Goal: Book appointment/travel/reservation

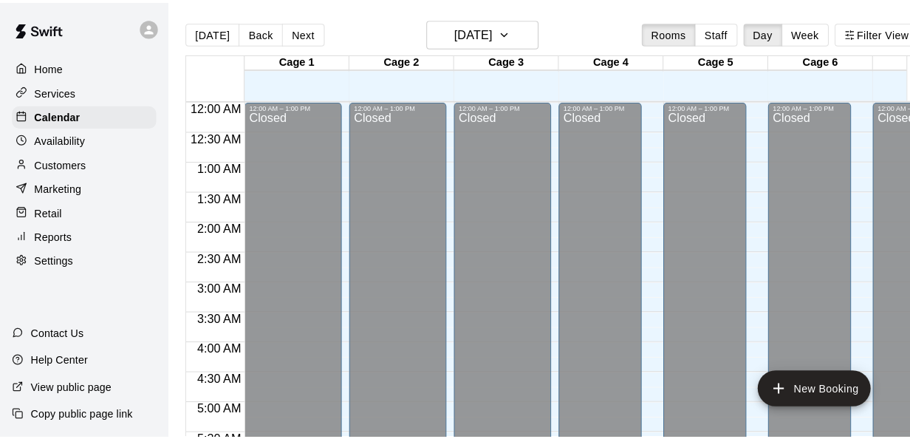
scroll to position [827, 0]
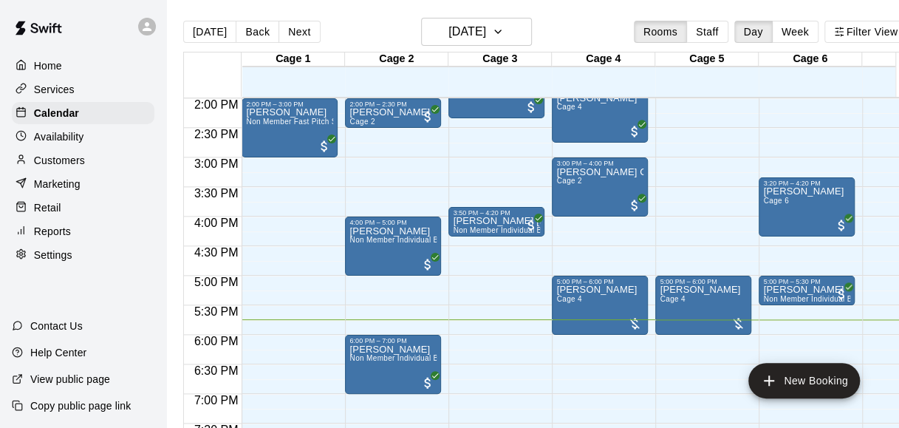
click at [326, 10] on main "Today Back Next Monday Oct 13 Rooms Staff Day Week Filter View Cage 1 13 Mon Ca…" at bounding box center [545, 225] width 758 height 451
click at [826, 371] on button "New Booking" at bounding box center [804, 380] width 112 height 35
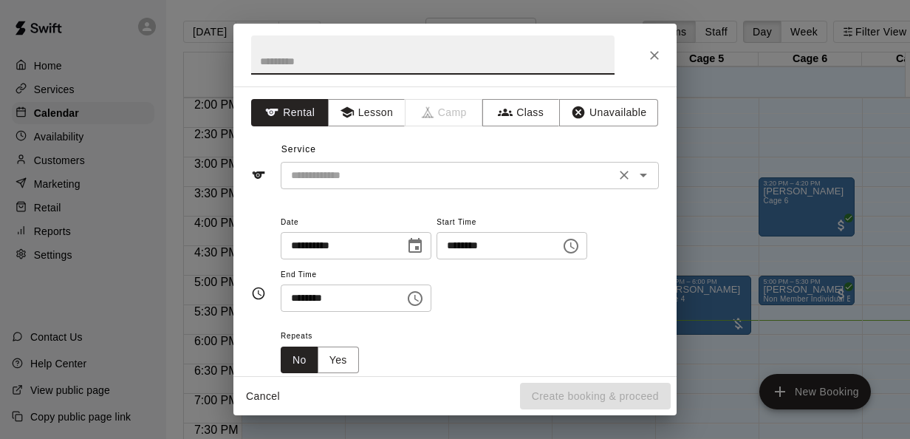
click at [452, 185] on div "​" at bounding box center [470, 175] width 378 height 27
click at [654, 49] on icon "Close" at bounding box center [654, 55] width 15 height 15
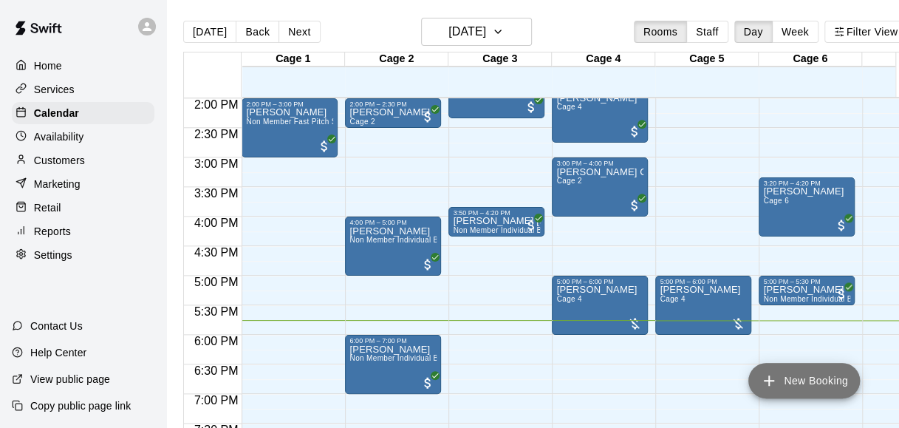
click at [802, 370] on button "New Booking" at bounding box center [804, 380] width 112 height 35
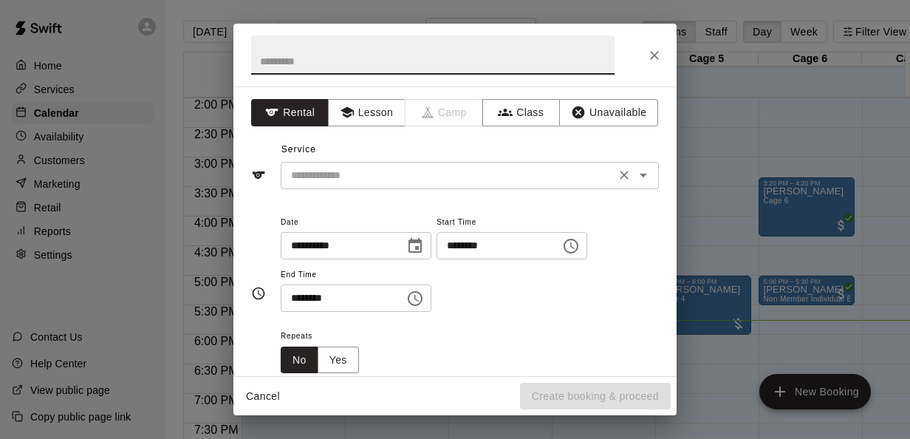
click at [634, 172] on icon "Open" at bounding box center [643, 175] width 18 height 18
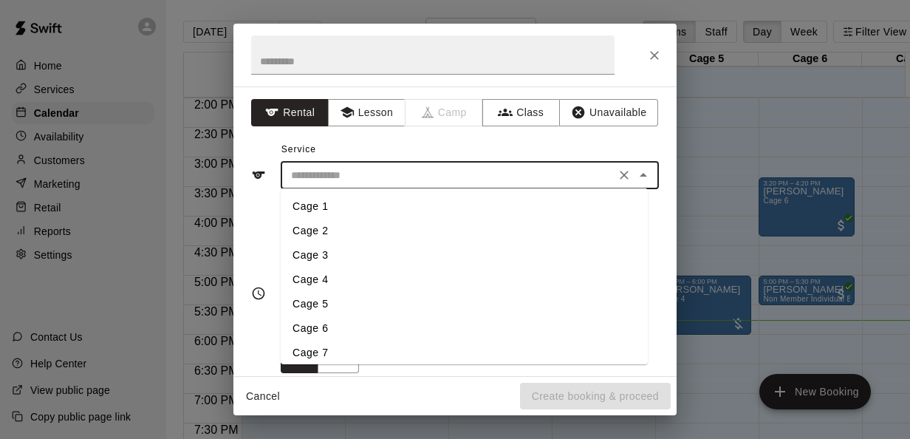
click at [338, 243] on li "Cage 3" at bounding box center [464, 255] width 367 height 24
type input "******"
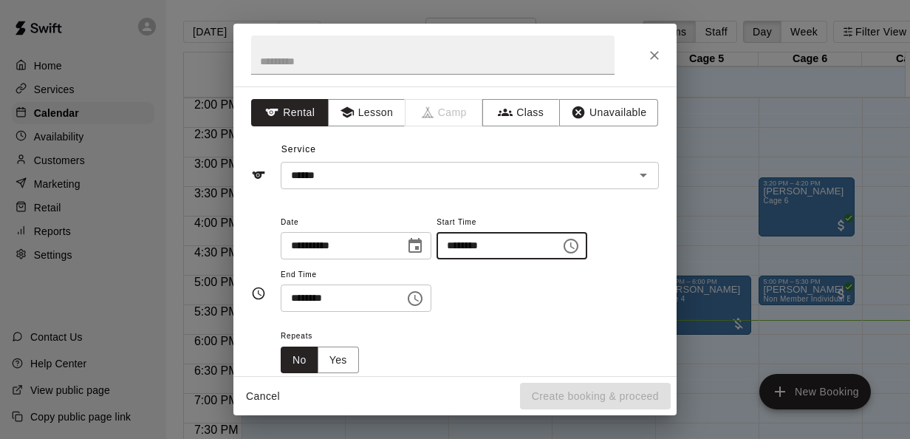
click at [465, 242] on input "********" at bounding box center [493, 245] width 114 height 27
type input "********"
click at [296, 295] on input "********" at bounding box center [338, 297] width 114 height 27
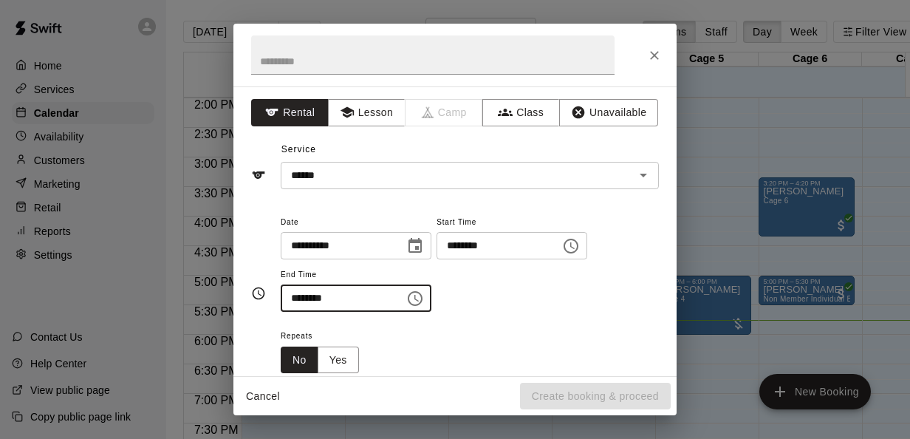
type input "********"
click at [525, 314] on div "**********" at bounding box center [470, 270] width 378 height 114
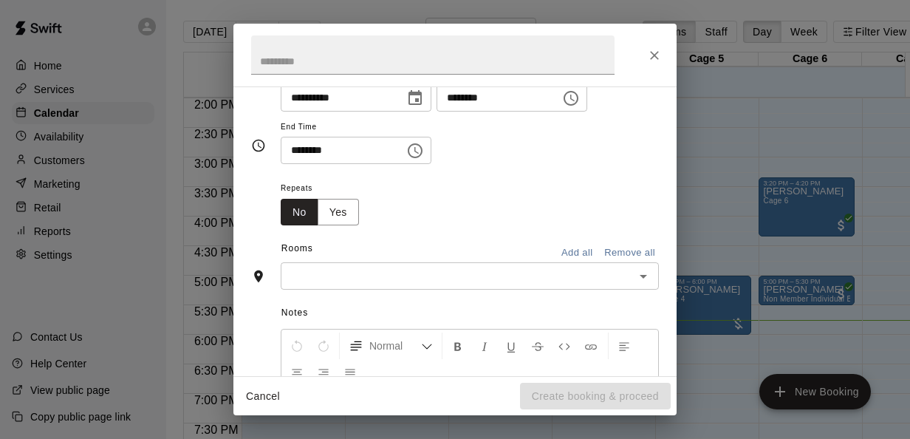
scroll to position [150, 0]
click at [640, 270] on icon "Open" at bounding box center [643, 274] width 18 height 18
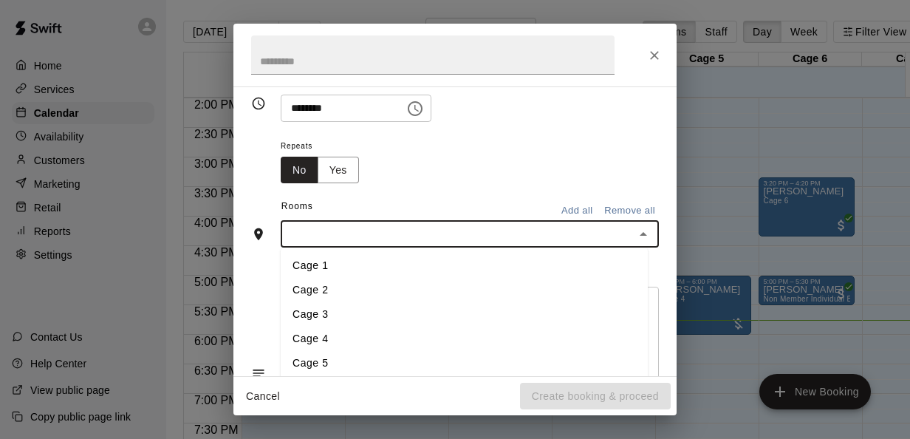
click at [343, 306] on li "Cage 3" at bounding box center [464, 315] width 367 height 24
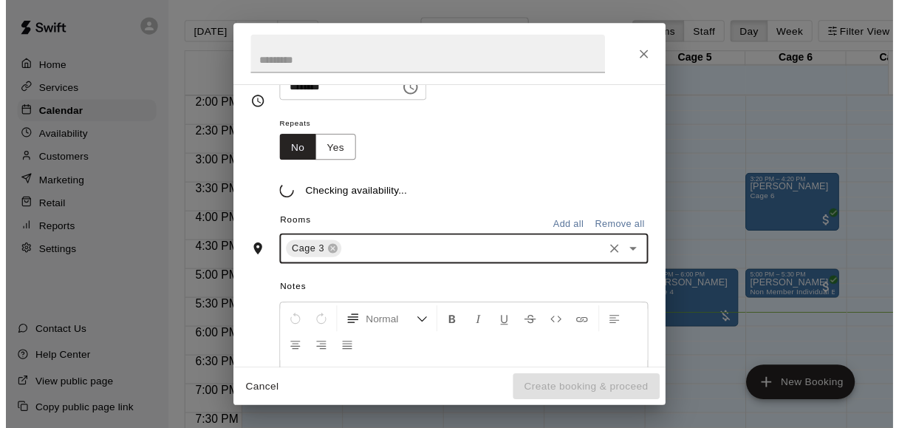
scroll to position [218, 0]
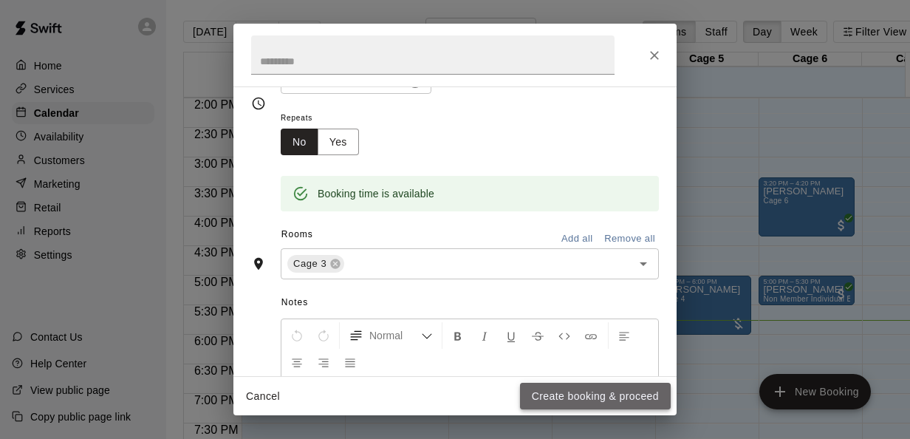
click at [601, 397] on button "Create booking & proceed" at bounding box center [595, 396] width 151 height 27
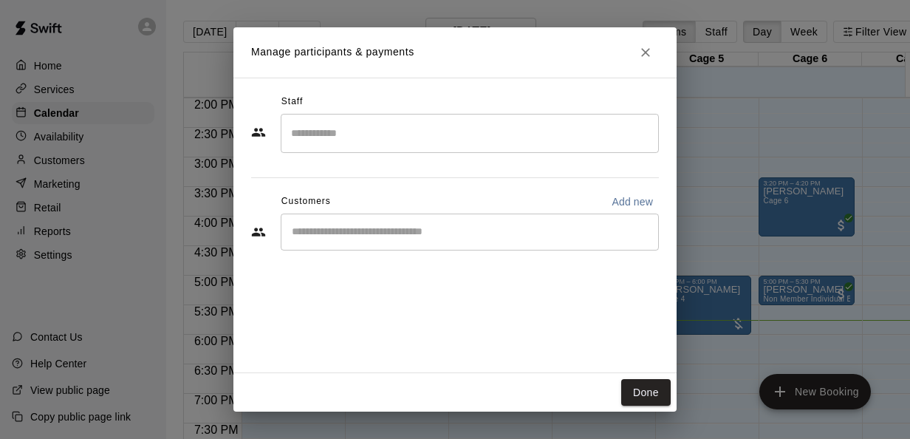
click at [382, 233] on input "Start typing to search customers..." at bounding box center [469, 232] width 365 height 15
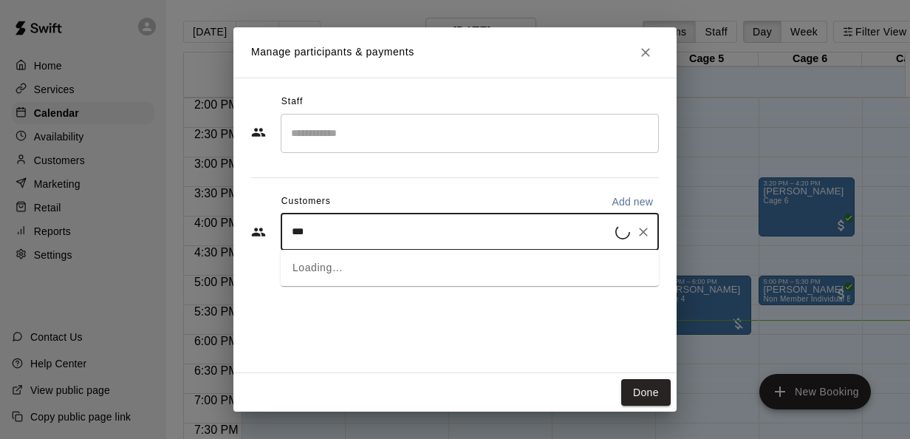
type input "****"
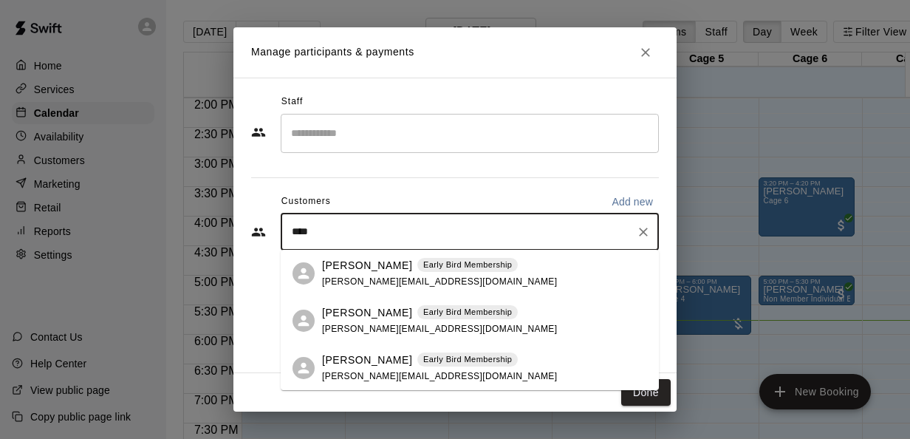
click at [372, 276] on span "gary.rodriguez214@gmail.com" at bounding box center [439, 281] width 235 height 10
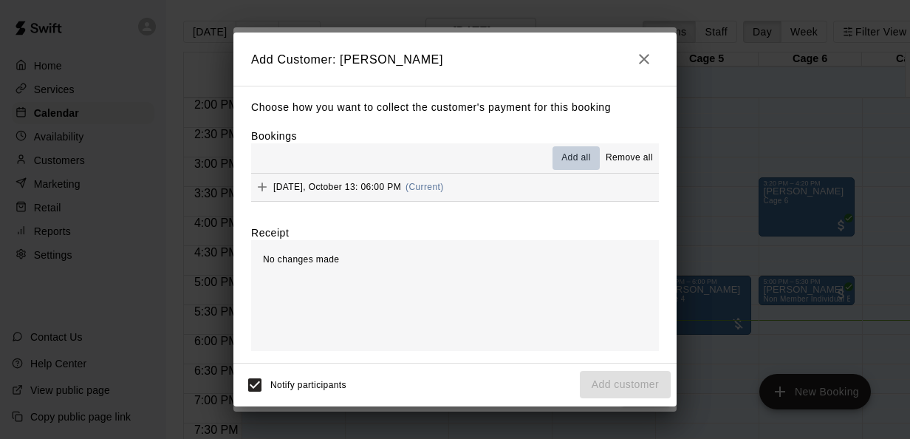
click at [587, 165] on span "Add all" at bounding box center [576, 158] width 30 height 15
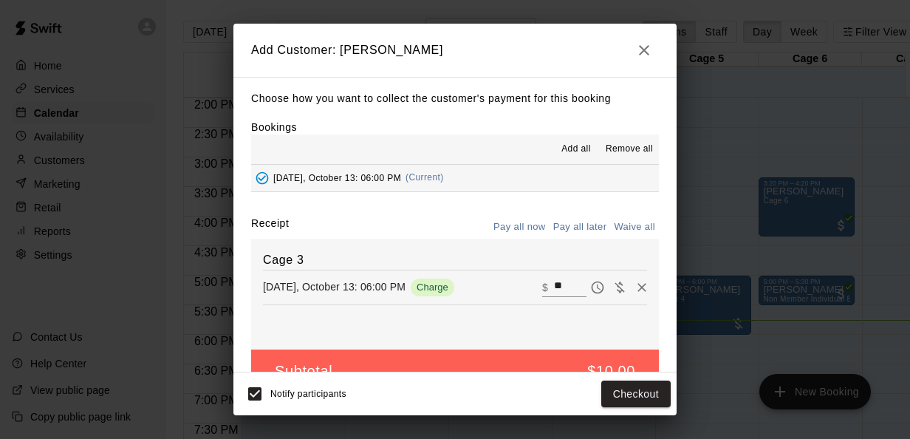
click at [554, 287] on input "**" at bounding box center [570, 286] width 32 height 19
type input "*"
click at [625, 384] on button "Add customer" at bounding box center [625, 393] width 91 height 27
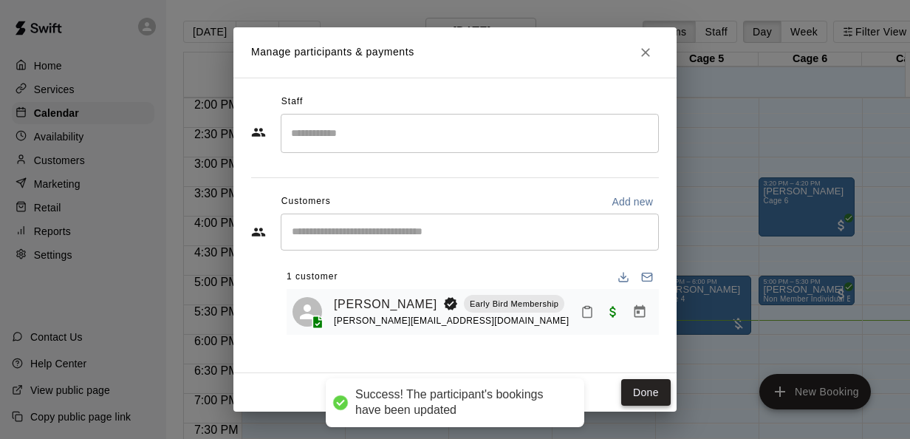
click at [627, 386] on button "Done" at bounding box center [645, 392] width 49 height 27
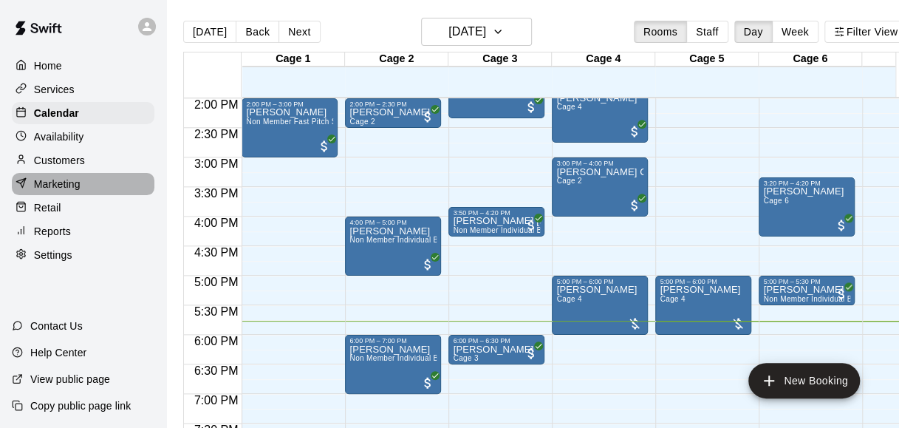
click at [71, 191] on p "Marketing" at bounding box center [57, 184] width 47 height 15
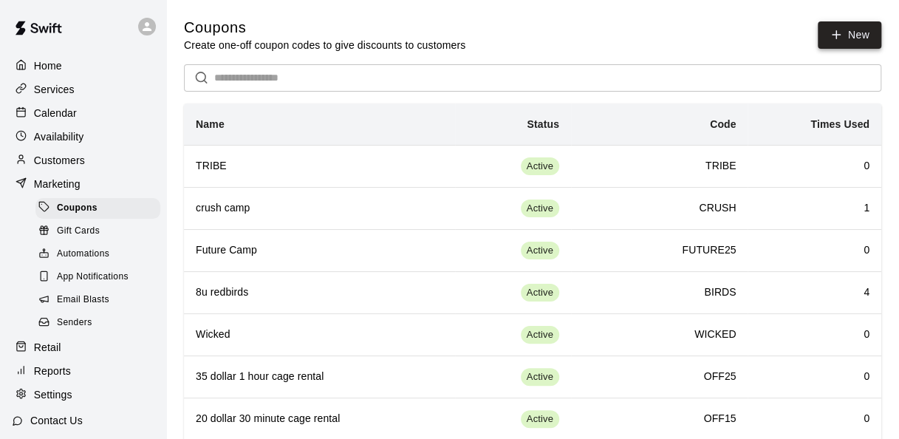
click at [838, 40] on icon "button" at bounding box center [835, 34] width 13 height 13
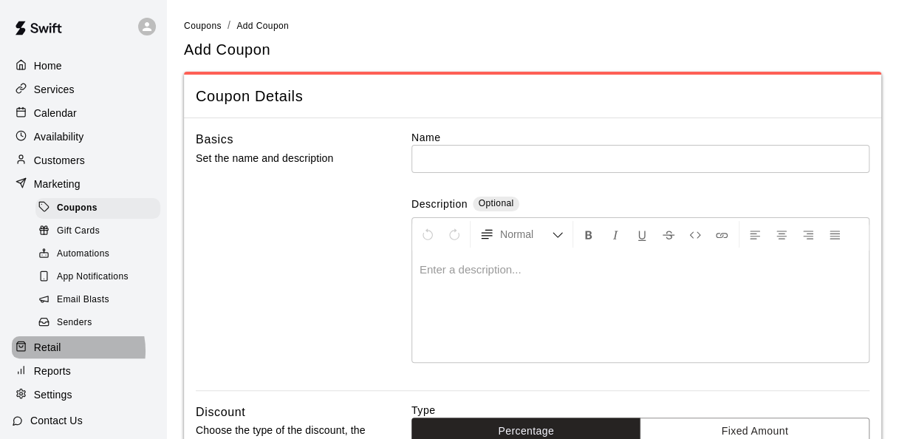
click at [64, 358] on div "Retail" at bounding box center [83, 347] width 143 height 22
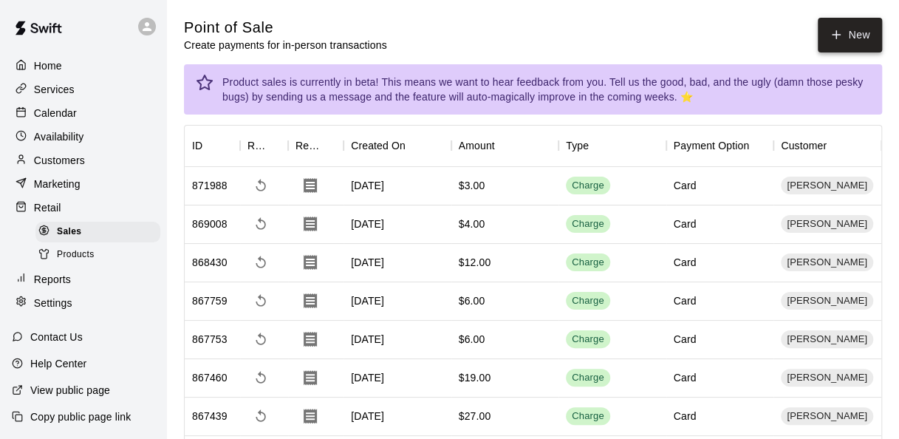
click at [837, 41] on button "New" at bounding box center [850, 35] width 64 height 35
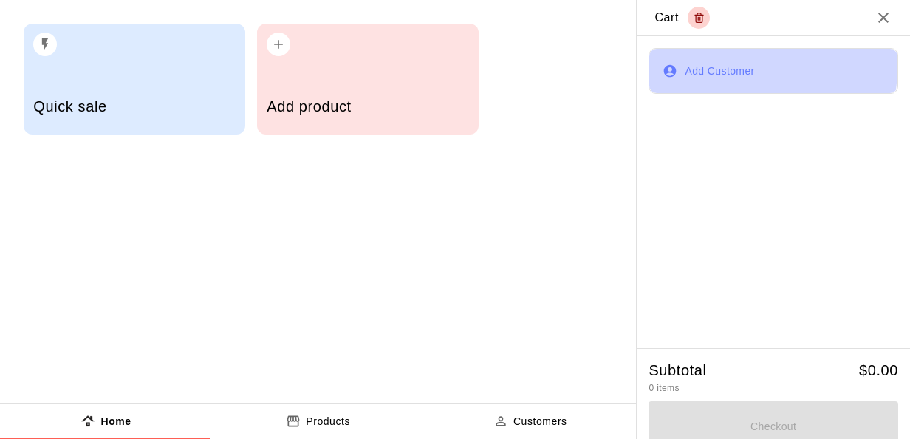
click at [721, 68] on button "Add Customer" at bounding box center [773, 71] width 250 height 46
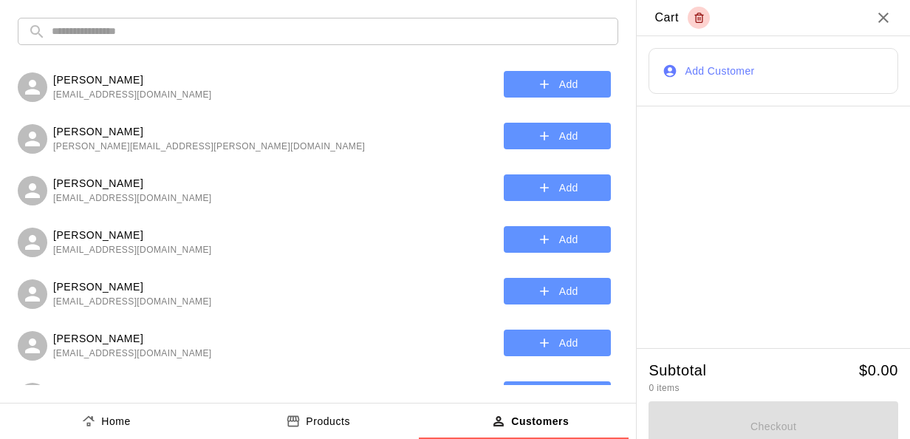
click at [593, 37] on input "text" at bounding box center [330, 31] width 556 height 27
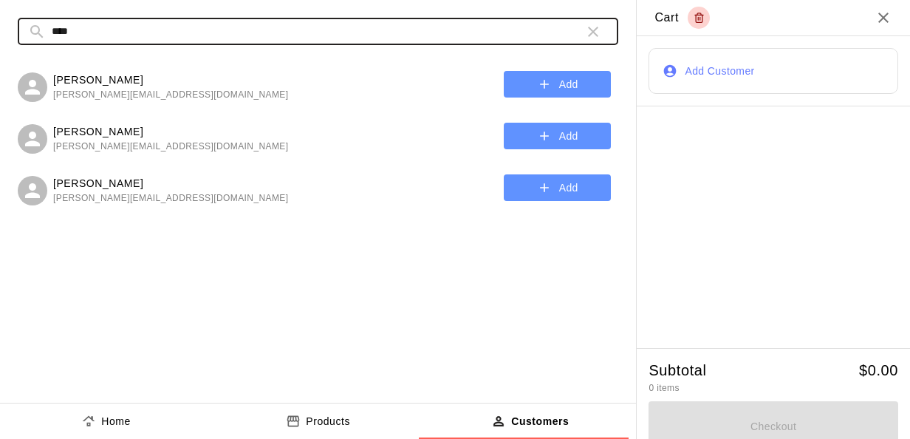
type input "****"
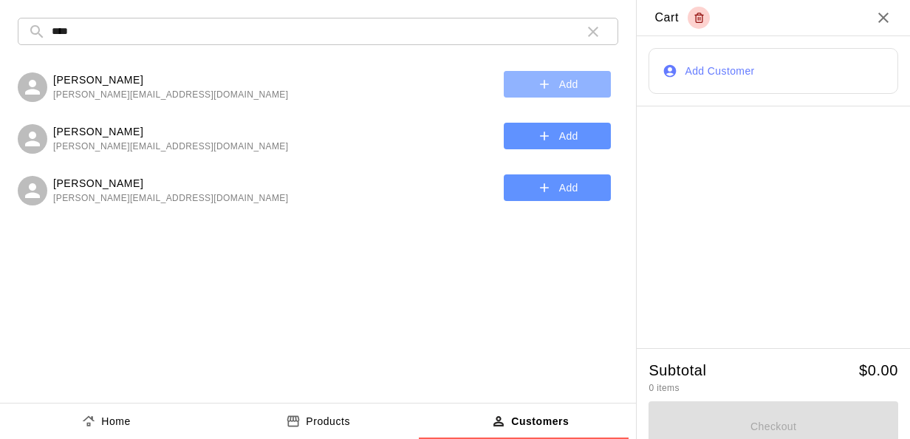
click at [531, 86] on button "Add" at bounding box center [557, 84] width 107 height 27
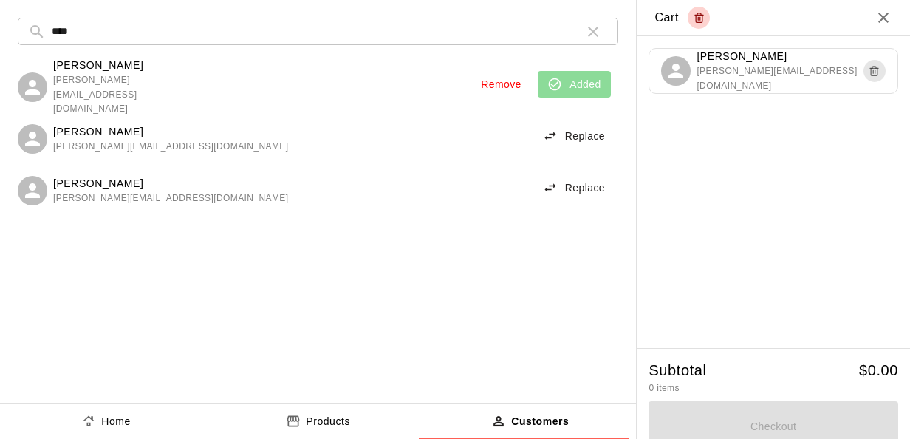
click at [386, 409] on button "Products" at bounding box center [318, 420] width 212 height 35
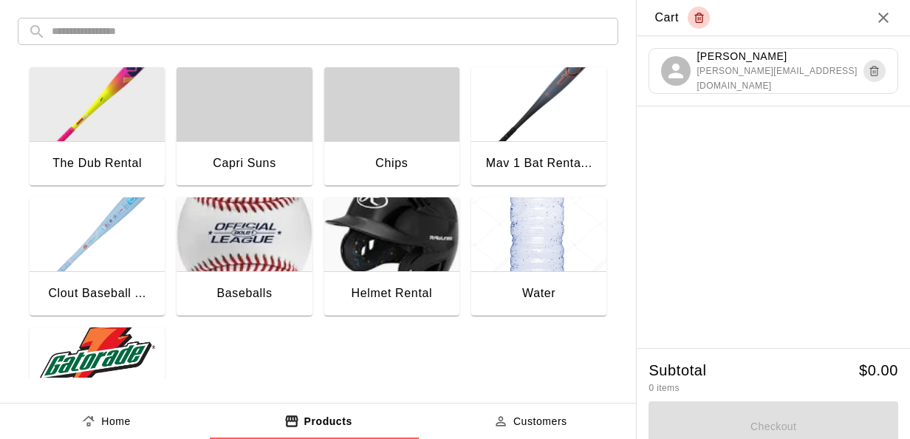
click at [117, 350] on img "button" at bounding box center [97, 364] width 135 height 74
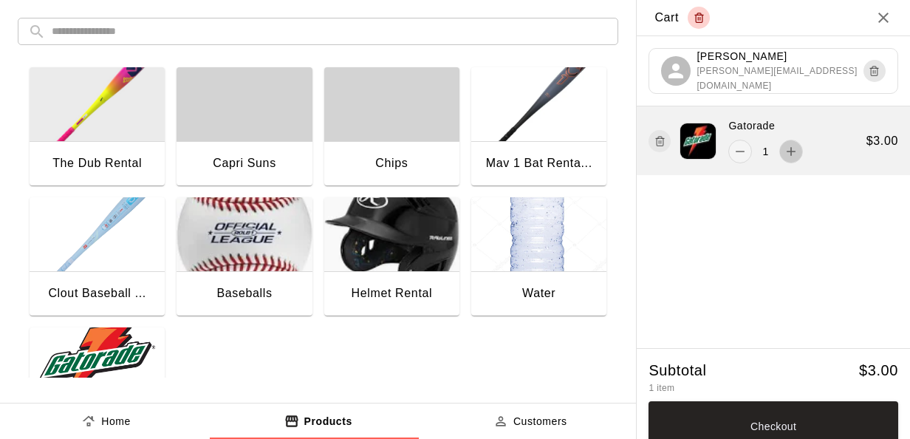
click at [786, 145] on icon "add" at bounding box center [791, 151] width 15 height 15
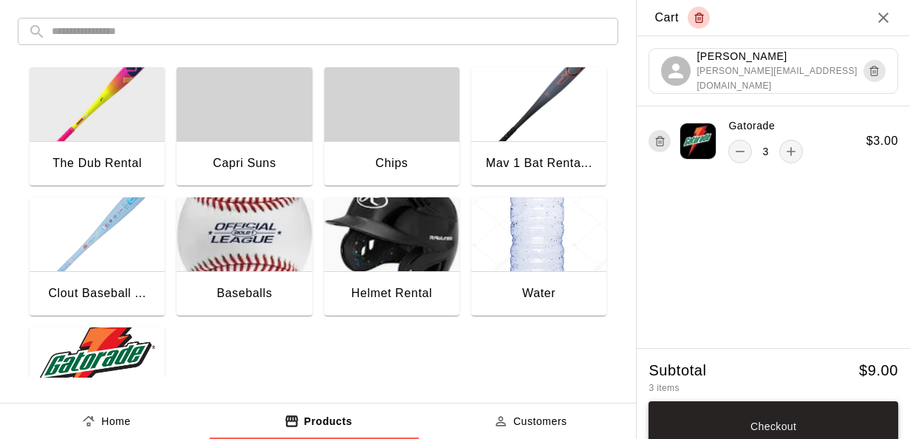
click at [726, 417] on button "Checkout" at bounding box center [773, 426] width 250 height 50
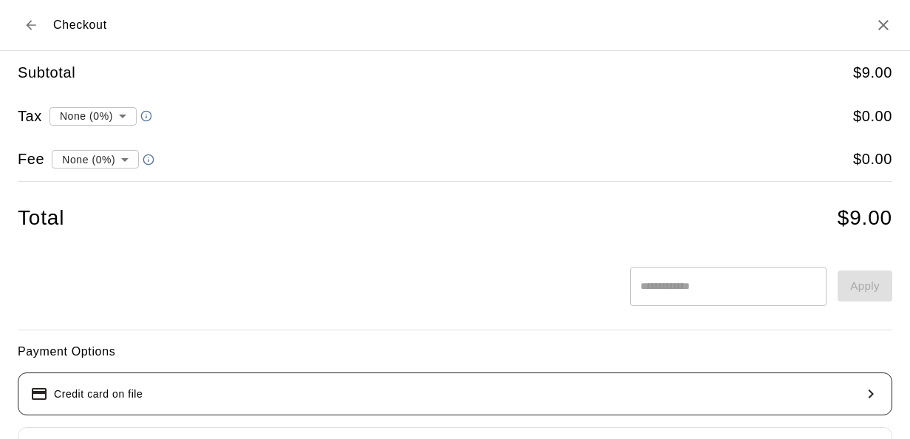
click at [607, 391] on button "Credit card on file" at bounding box center [455, 393] width 874 height 43
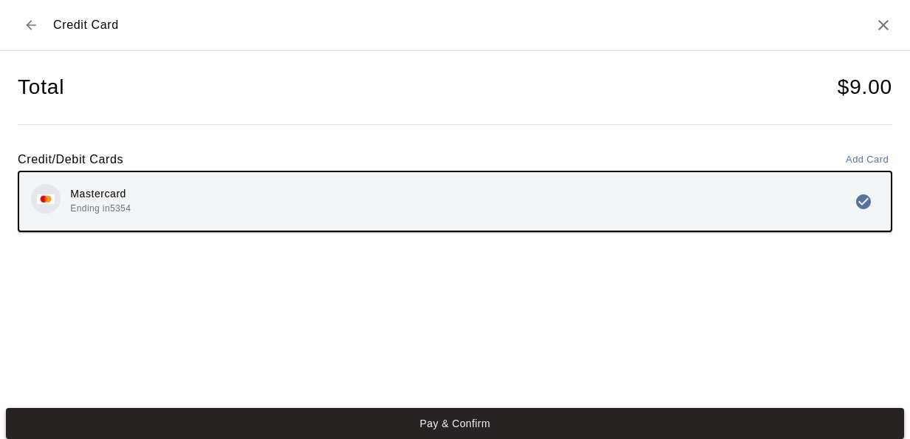
click at [407, 419] on button "Pay & Confirm" at bounding box center [455, 423] width 898 height 31
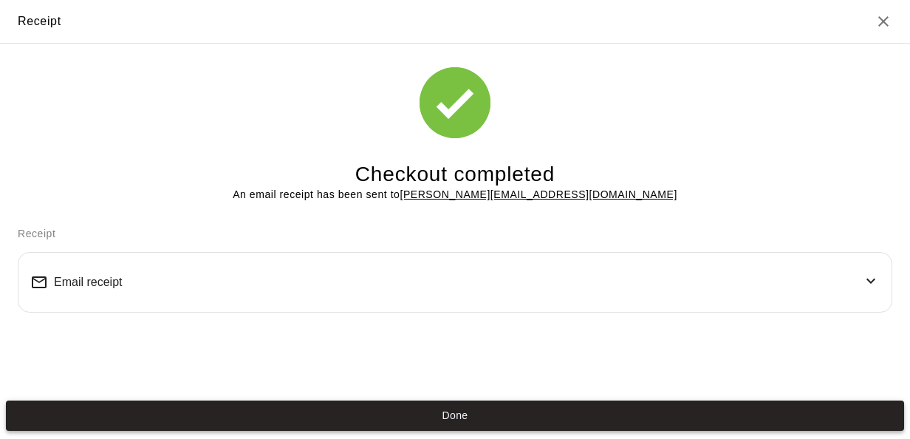
click at [400, 411] on button "Done" at bounding box center [455, 415] width 898 height 31
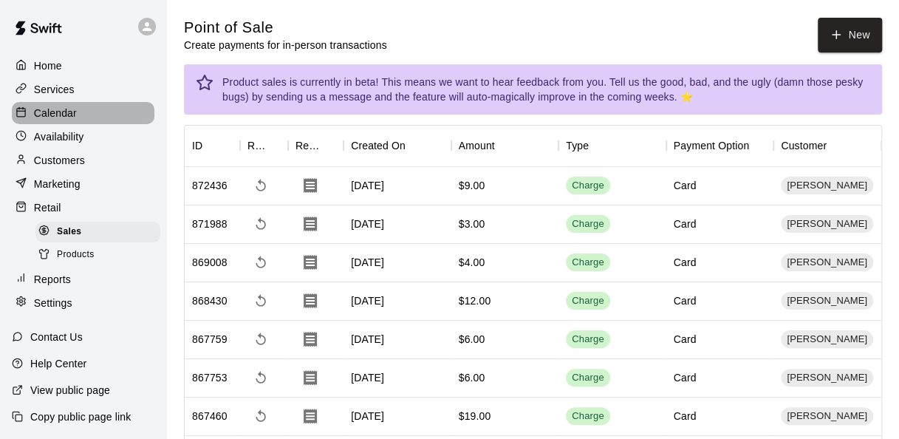
click at [89, 108] on div "Calendar" at bounding box center [83, 113] width 143 height 22
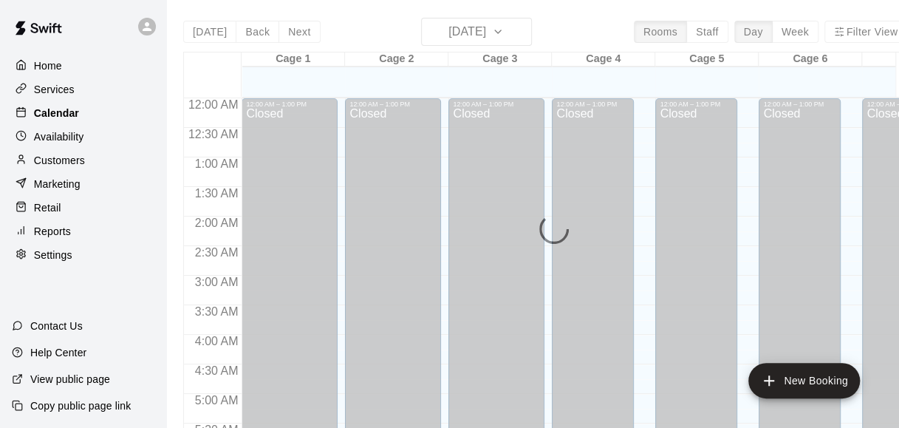
scroll to position [1016, 0]
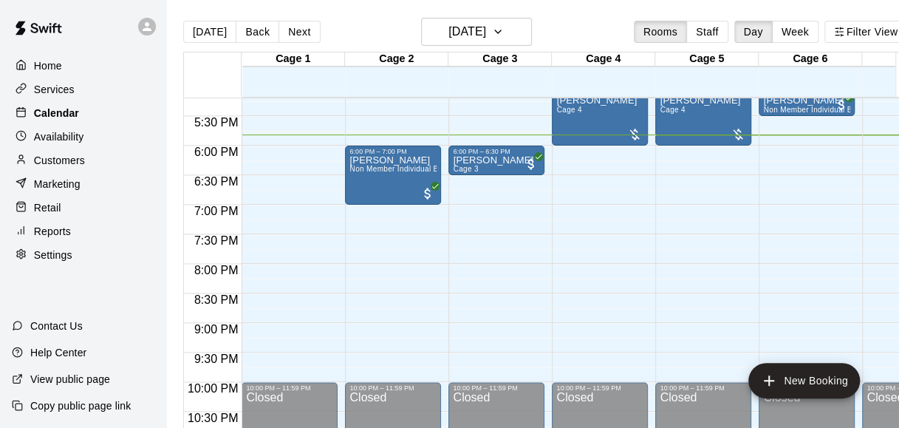
click at [89, 108] on div "Calendar" at bounding box center [83, 113] width 143 height 22
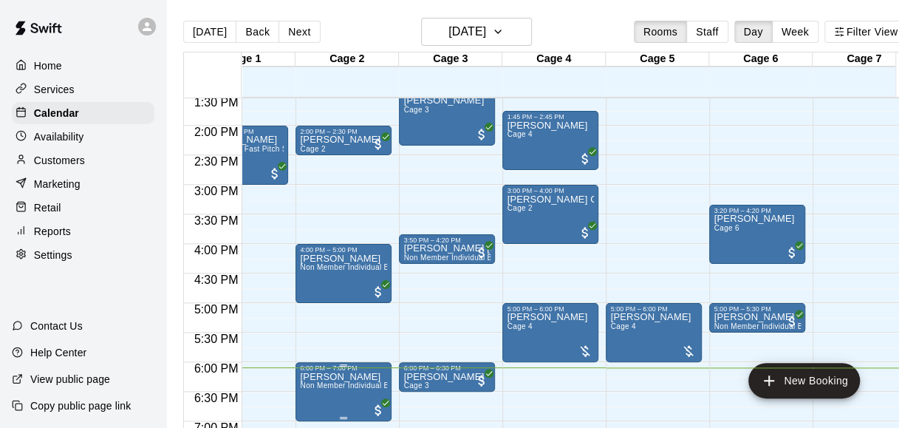
scroll to position [801, 49]
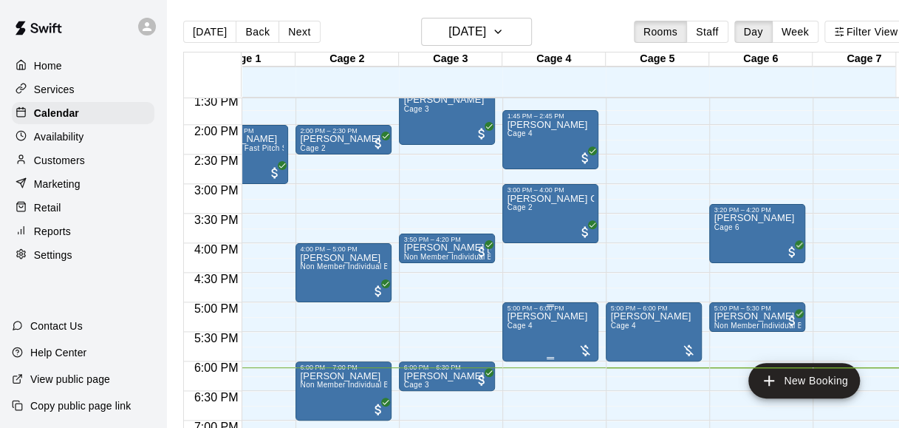
click at [585, 351] on div at bounding box center [585, 350] width 15 height 15
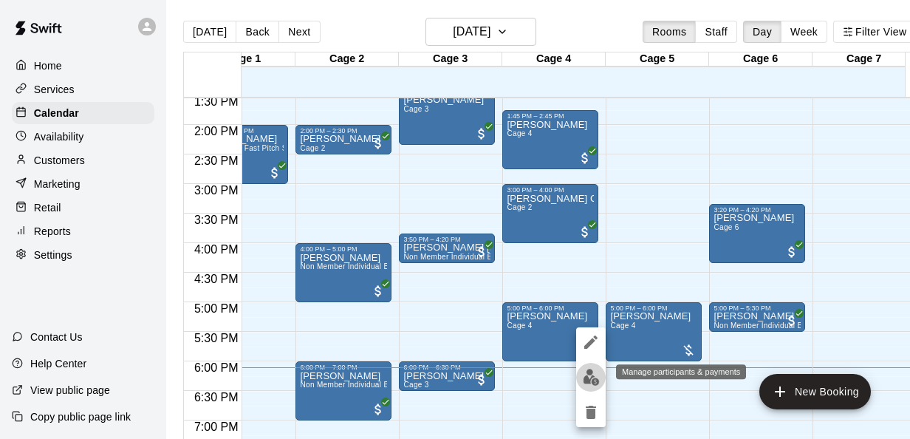
click at [585, 369] on img "edit" at bounding box center [591, 377] width 17 height 17
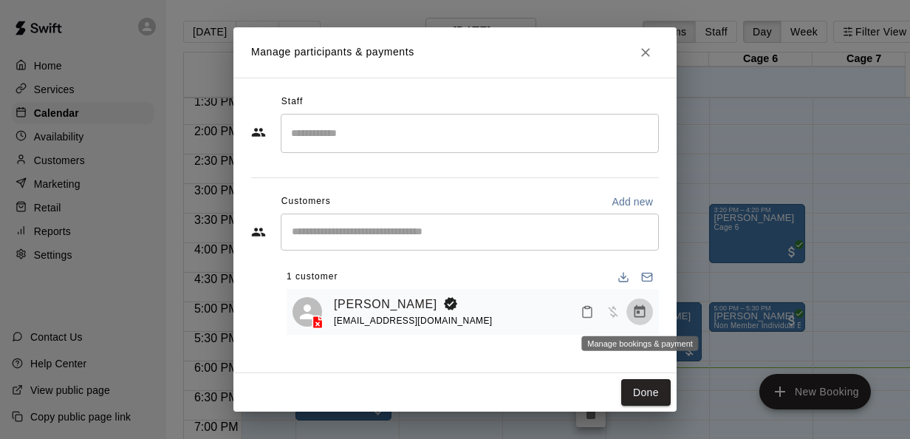
click at [637, 300] on button "Manage bookings & payment" at bounding box center [639, 311] width 27 height 27
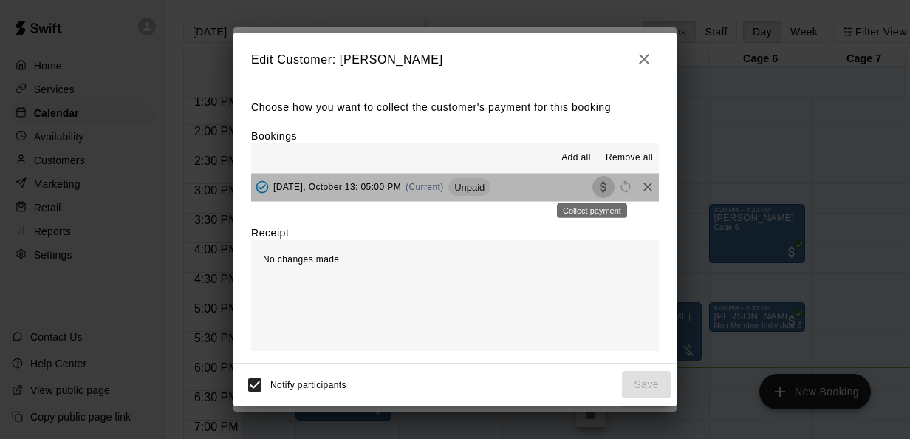
click at [599, 194] on body "Home Services Calendar Availability Customers Marketing Retail Reports Settings…" at bounding box center [455, 231] width 910 height 462
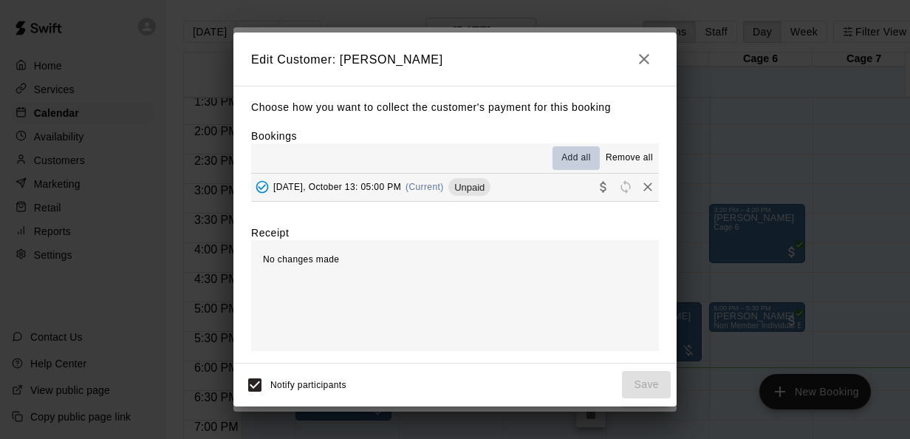
click at [575, 147] on button "Add all" at bounding box center [575, 158] width 47 height 24
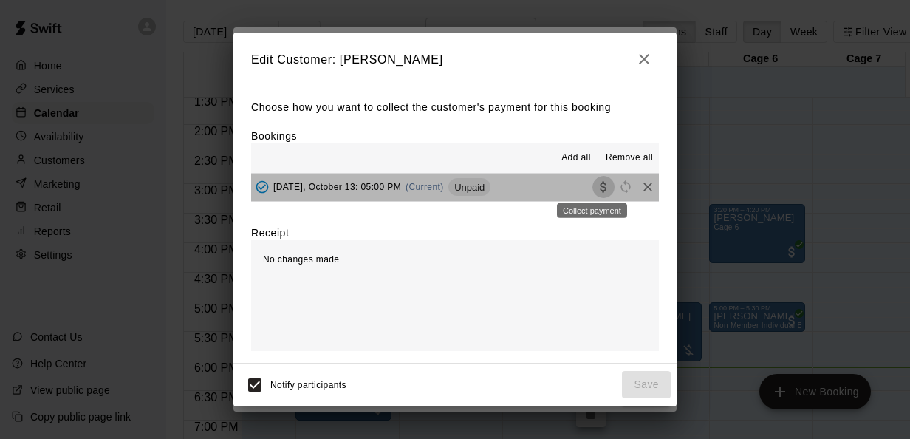
click at [600, 187] on icon "Collect payment" at bounding box center [603, 187] width 6 height 11
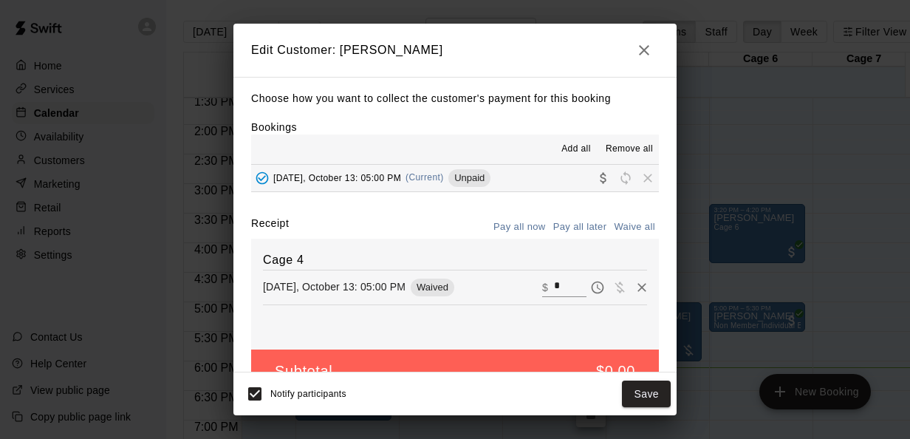
click at [554, 284] on input "*" at bounding box center [570, 286] width 32 height 19
type input "***"
click at [462, 225] on div "Receipt Pay all now Pay all later Waive all" at bounding box center [455, 227] width 408 height 23
click at [621, 401] on button "Checkout" at bounding box center [635, 393] width 69 height 27
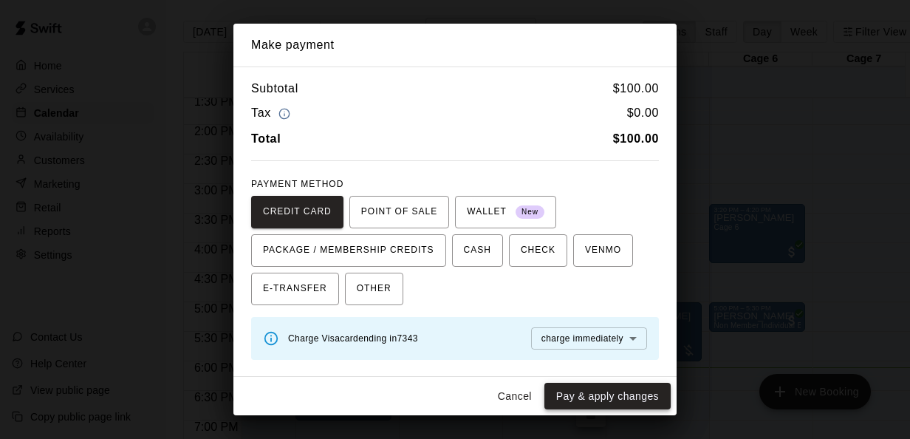
click at [611, 391] on button "Pay & apply changes" at bounding box center [607, 396] width 126 height 27
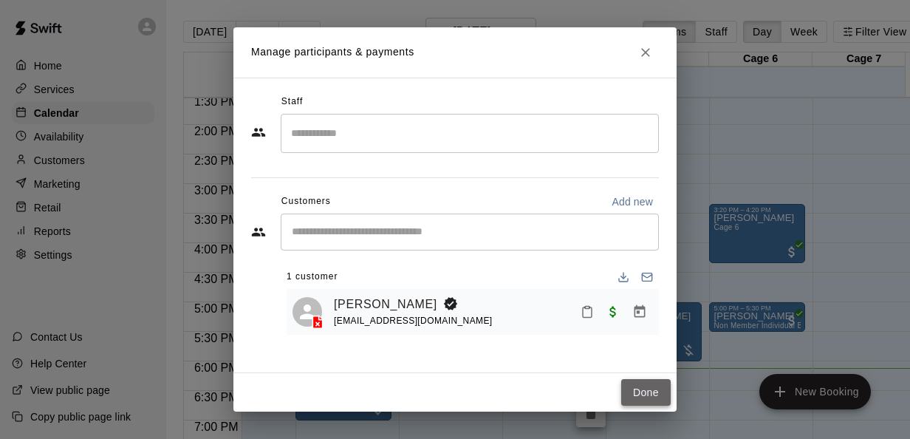
click at [646, 383] on button "Done" at bounding box center [645, 392] width 49 height 27
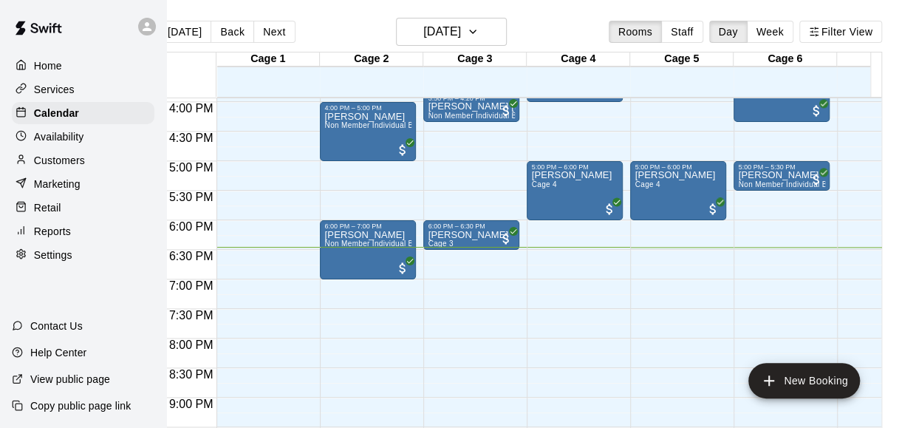
scroll to position [940, 0]
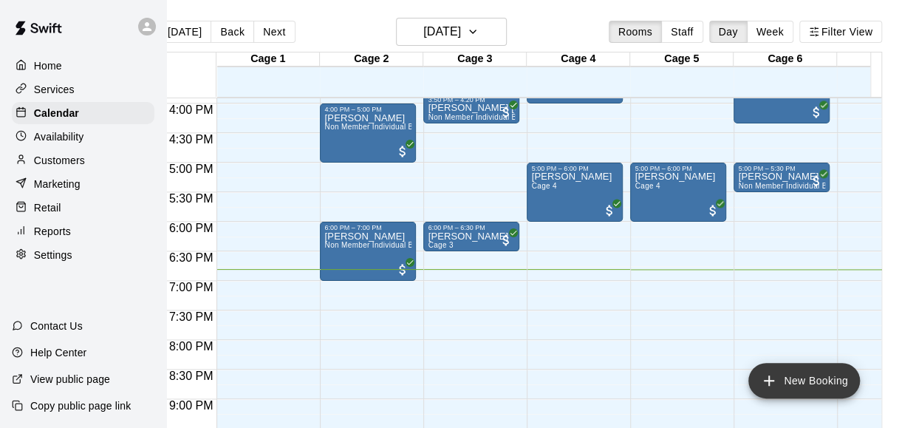
click at [770, 373] on icon "add" at bounding box center [769, 381] width 18 height 18
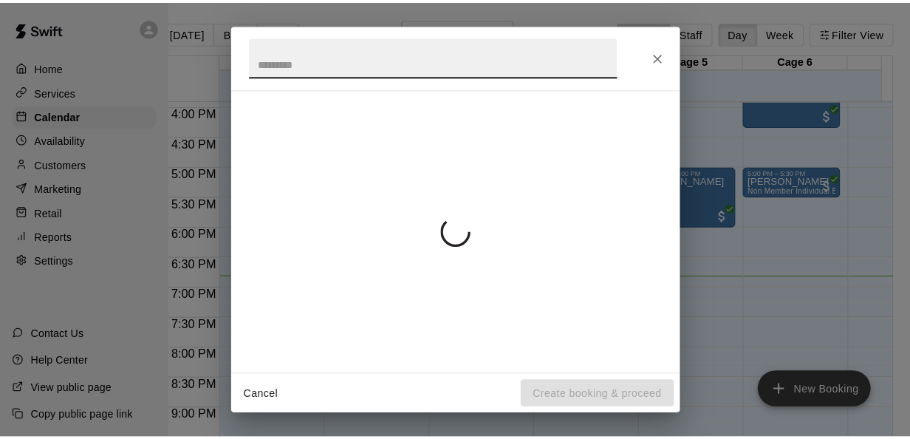
scroll to position [0, 23]
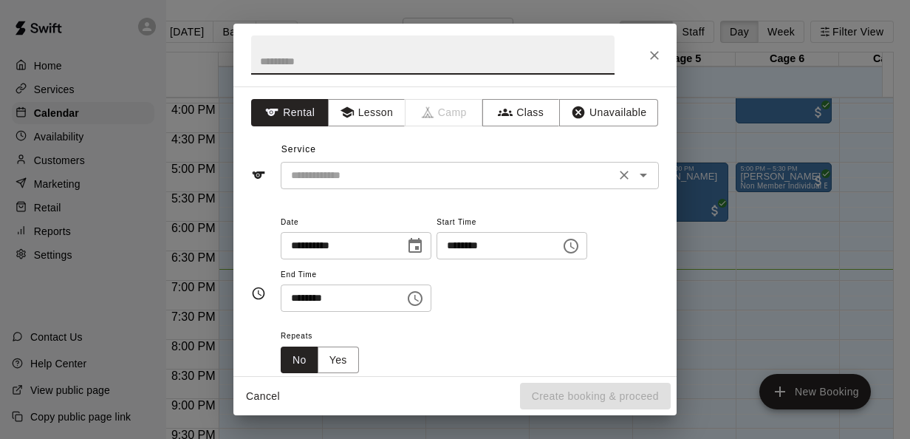
click at [635, 172] on icon "Open" at bounding box center [643, 175] width 18 height 18
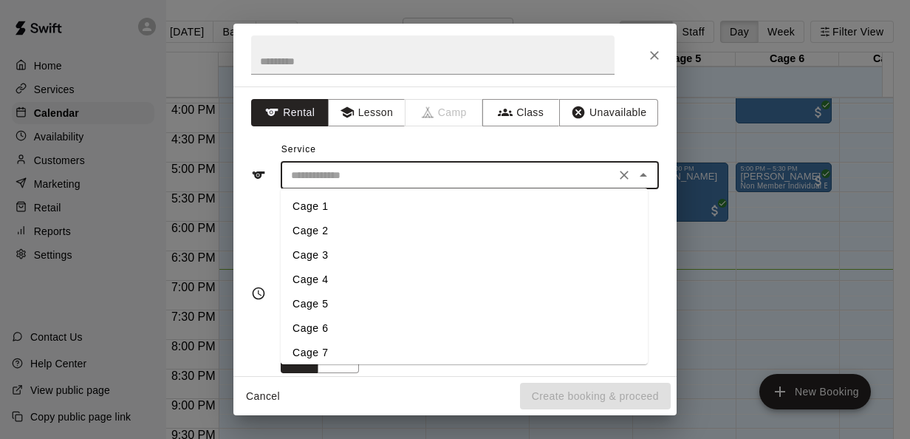
drag, startPoint x: 318, startPoint y: 301, endPoint x: 322, endPoint y: 285, distance: 16.8
click at [322, 285] on ul "Cage 1 Cage 2 Cage 3 Cage 4 Cage 5 Cage 6 Cage 7 Non Member Individual Baseball…" at bounding box center [464, 276] width 367 height 176
click at [322, 285] on li "Cage 4" at bounding box center [464, 279] width 367 height 24
type input "******"
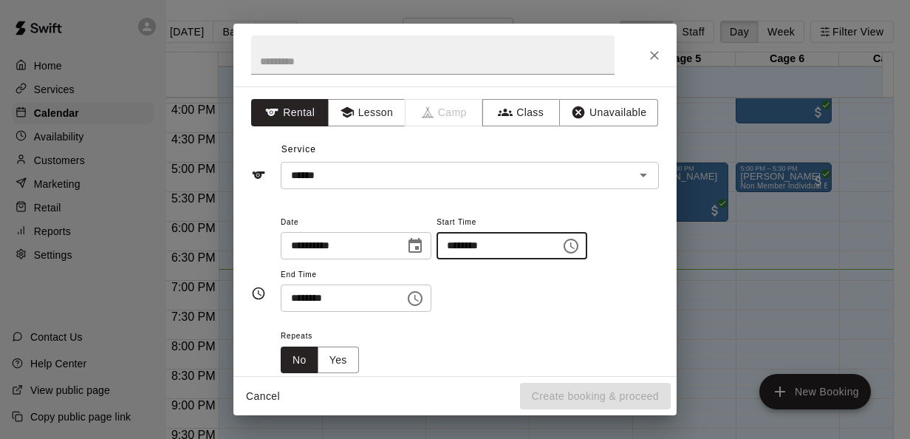
click at [468, 246] on input "********" at bounding box center [493, 245] width 114 height 27
type input "********"
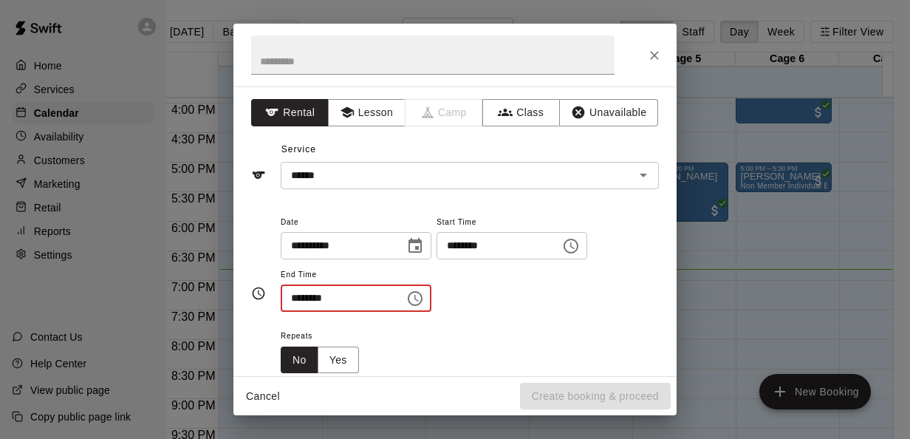
click at [293, 295] on input "********" at bounding box center [338, 297] width 114 height 27
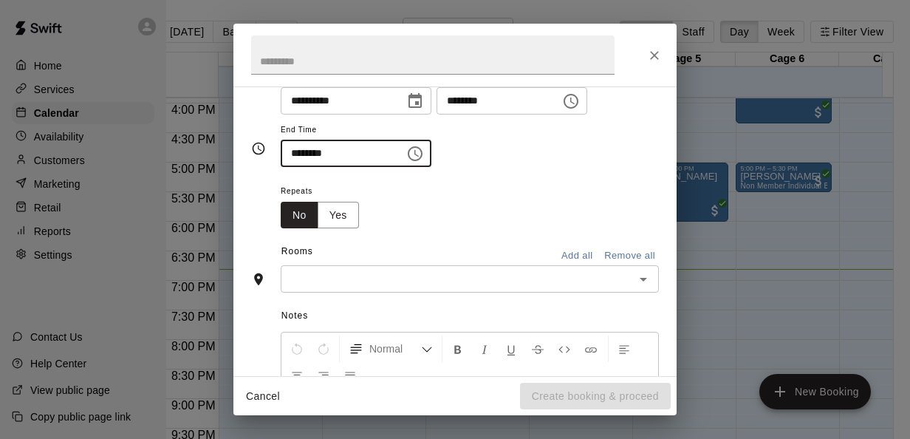
scroll to position [148, 0]
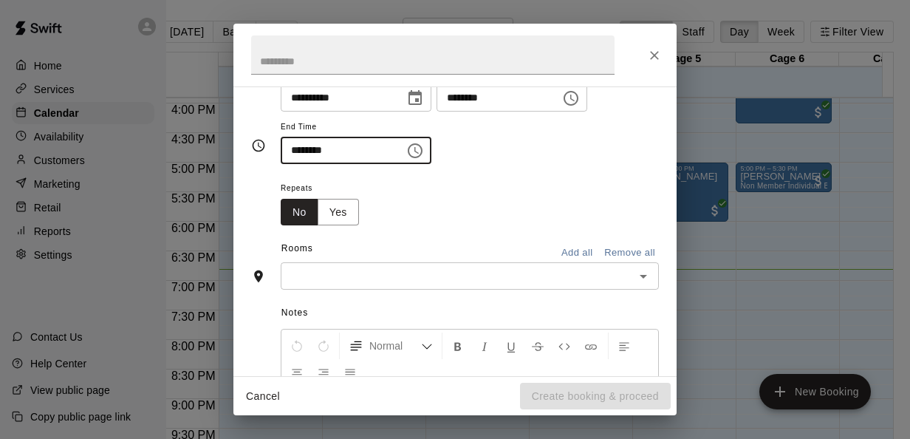
click at [634, 277] on icon "Open" at bounding box center [643, 276] width 18 height 18
type input "********"
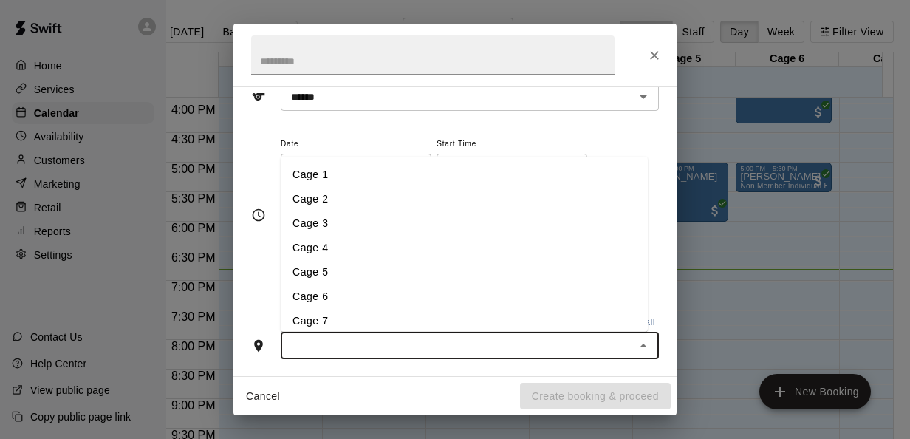
scroll to position [91, 0]
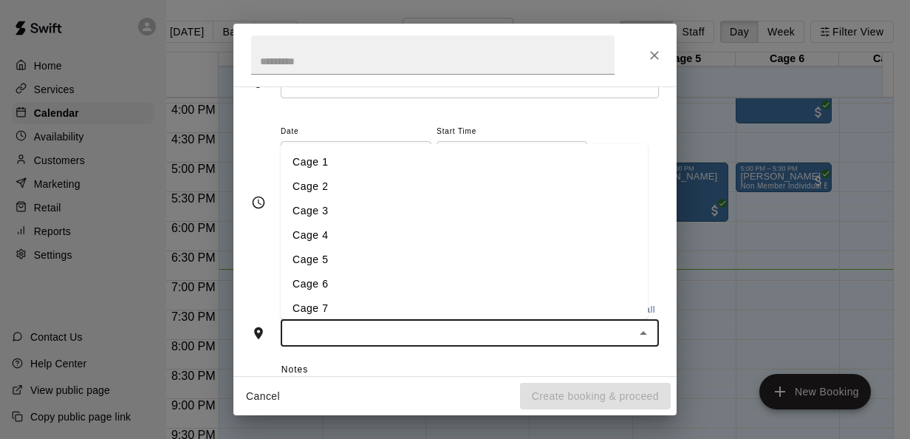
click at [329, 235] on li "Cage 4" at bounding box center [464, 234] width 367 height 24
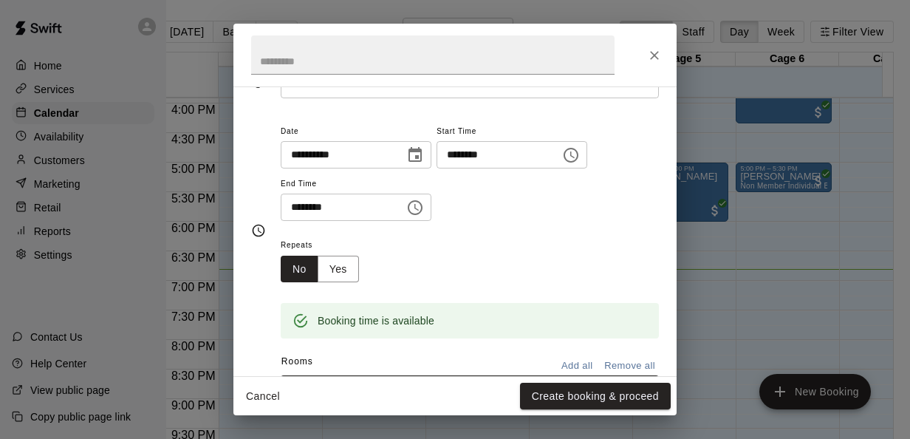
scroll to position [293, 0]
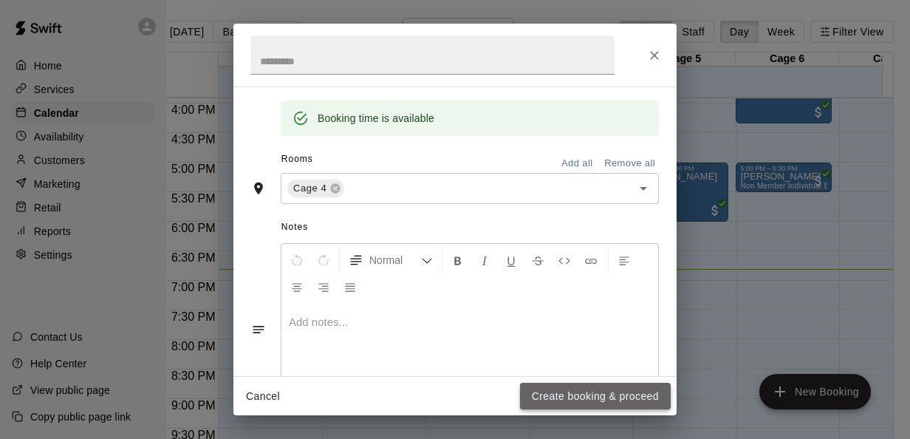
click at [576, 394] on button "Create booking & proceed" at bounding box center [595, 396] width 151 height 27
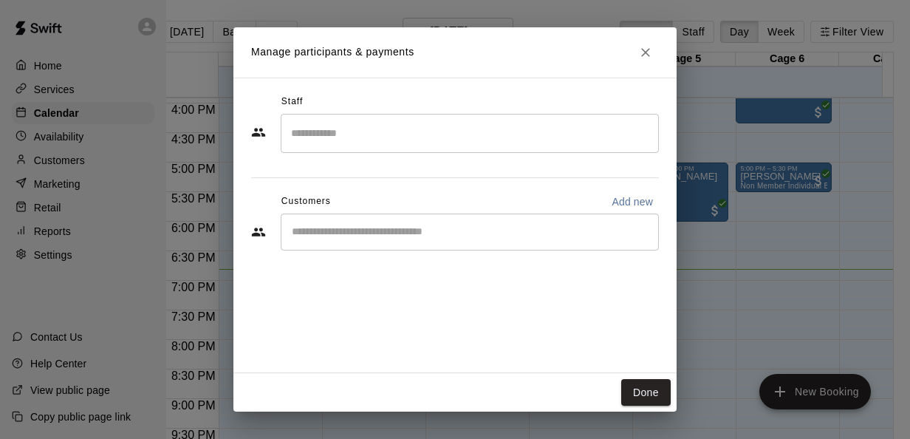
click at [609, 216] on div "​" at bounding box center [470, 231] width 378 height 37
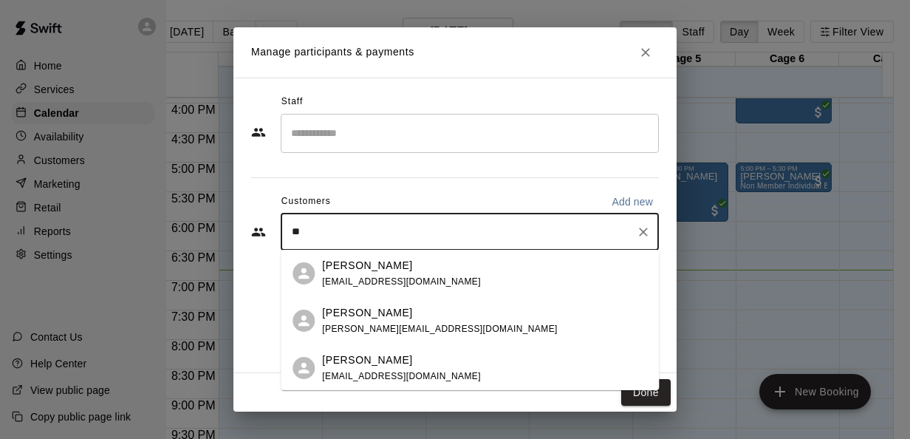
type input "*"
type input "********"
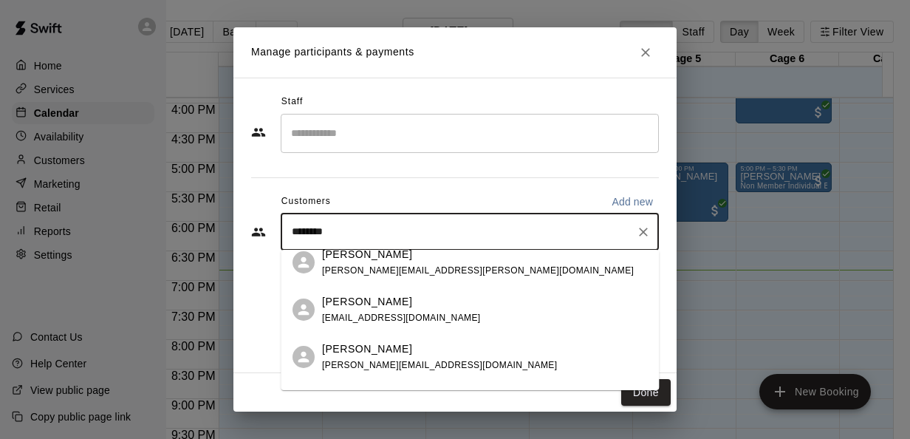
scroll to position [65, 0]
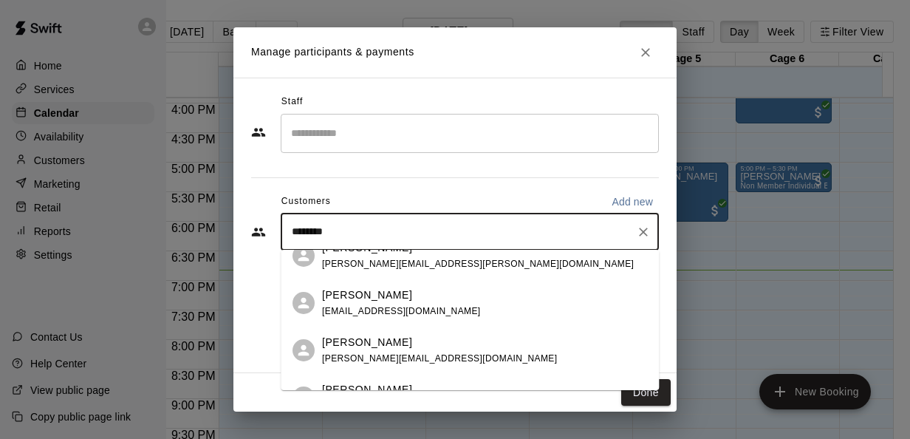
click at [430, 338] on div "Benjamin Clark" at bounding box center [439, 343] width 235 height 16
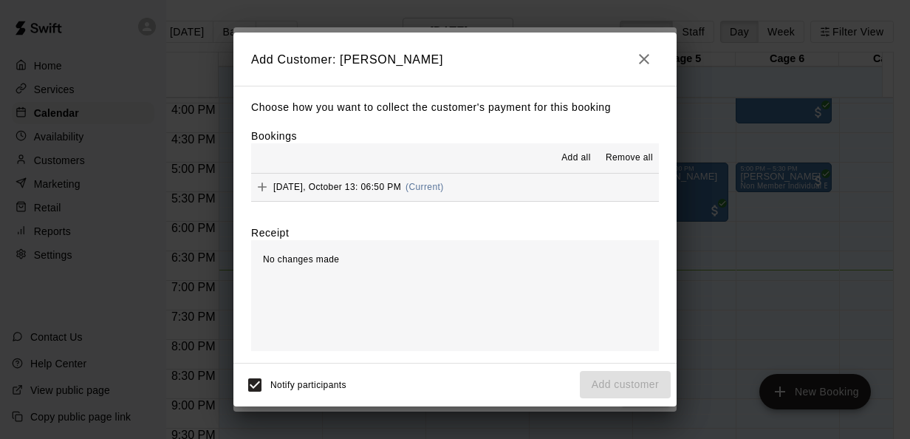
click at [589, 157] on span "Add all" at bounding box center [576, 158] width 30 height 15
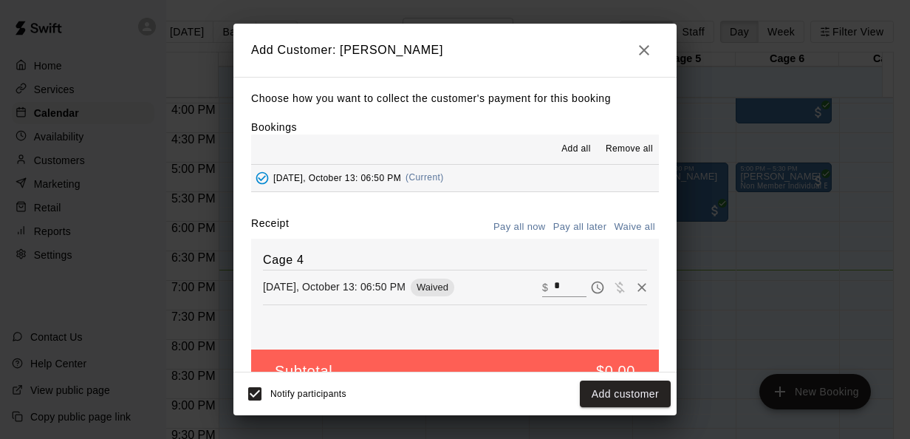
click at [554, 290] on input "*" at bounding box center [570, 286] width 32 height 19
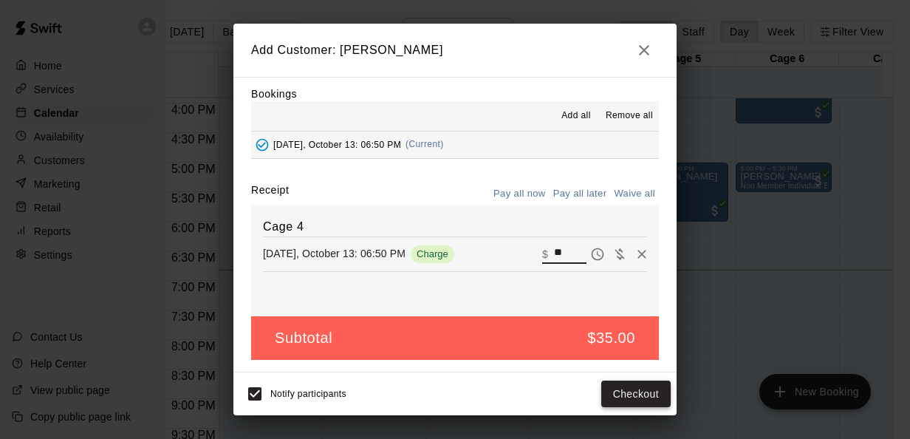
type input "**"
click at [626, 386] on button "Checkout" at bounding box center [635, 393] width 69 height 27
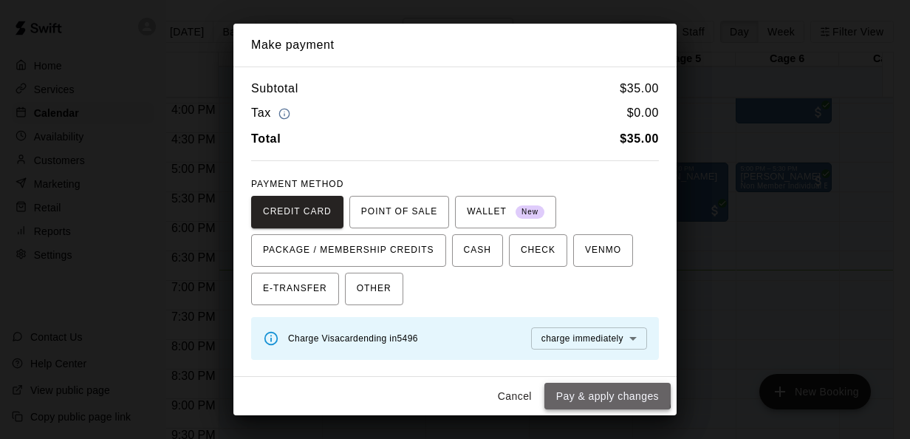
click at [609, 393] on button "Pay & apply changes" at bounding box center [607, 396] width 126 height 27
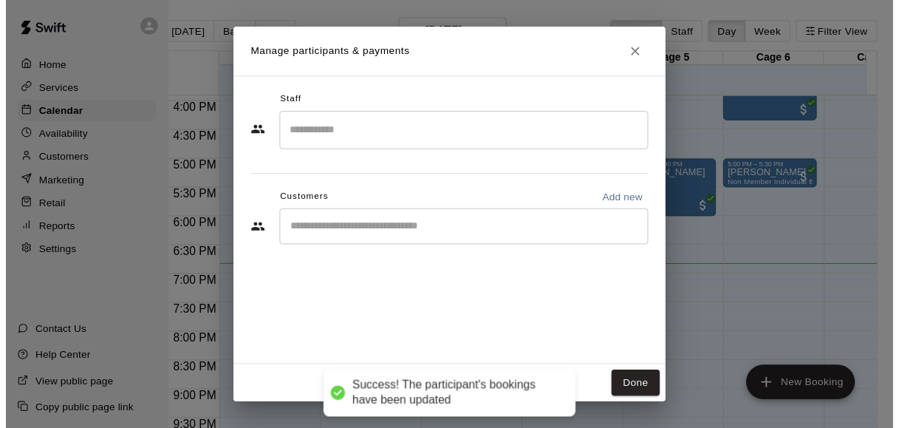
scroll to position [0, 0]
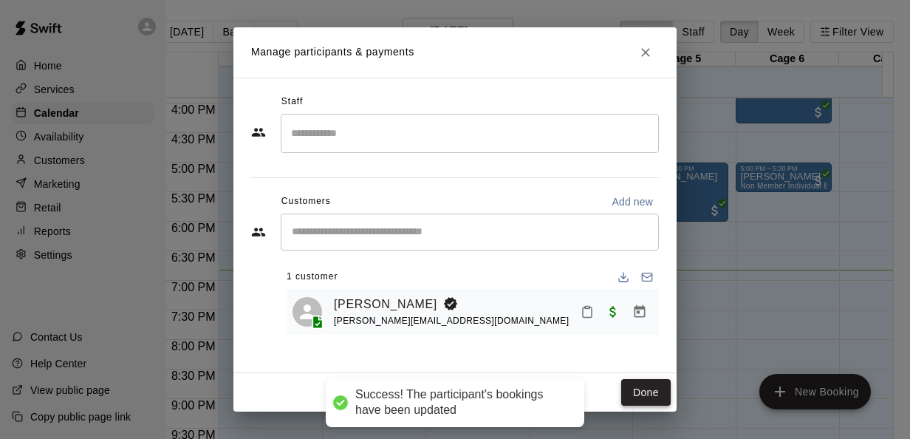
click at [656, 388] on button "Done" at bounding box center [645, 392] width 49 height 27
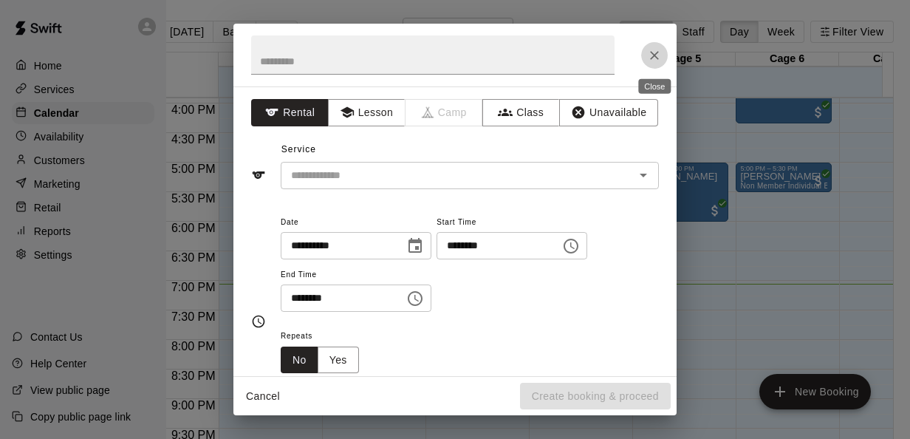
click at [651, 59] on icon "Close" at bounding box center [654, 55] width 9 height 9
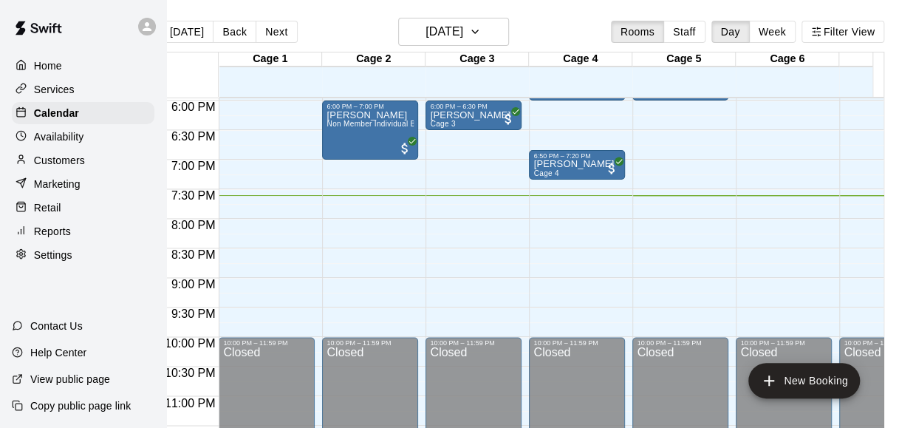
scroll to position [1062, 0]
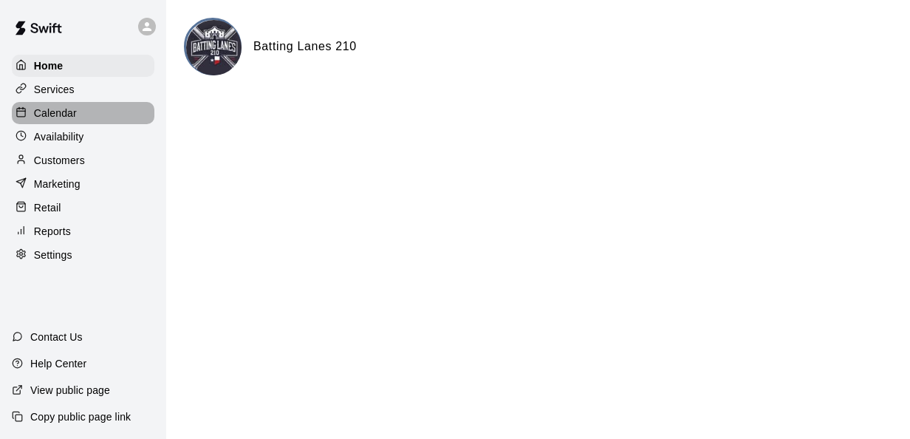
click at [48, 114] on p "Calendar" at bounding box center [55, 113] width 43 height 15
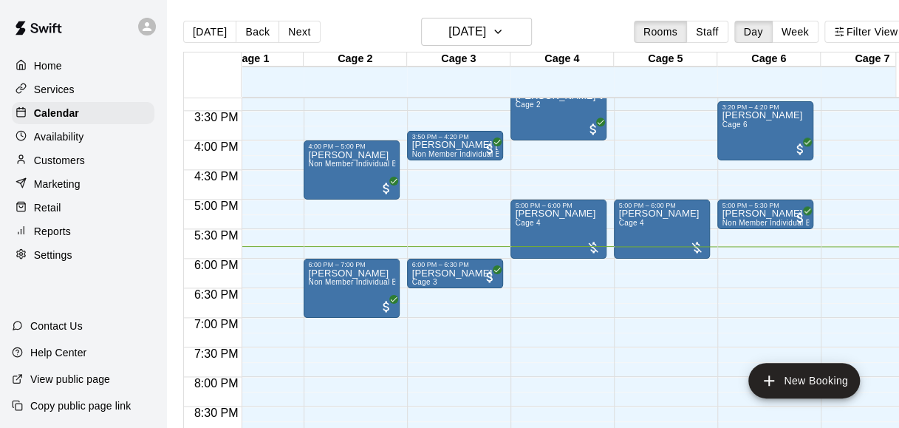
scroll to position [903, 41]
